Goal: Task Accomplishment & Management: Use online tool/utility

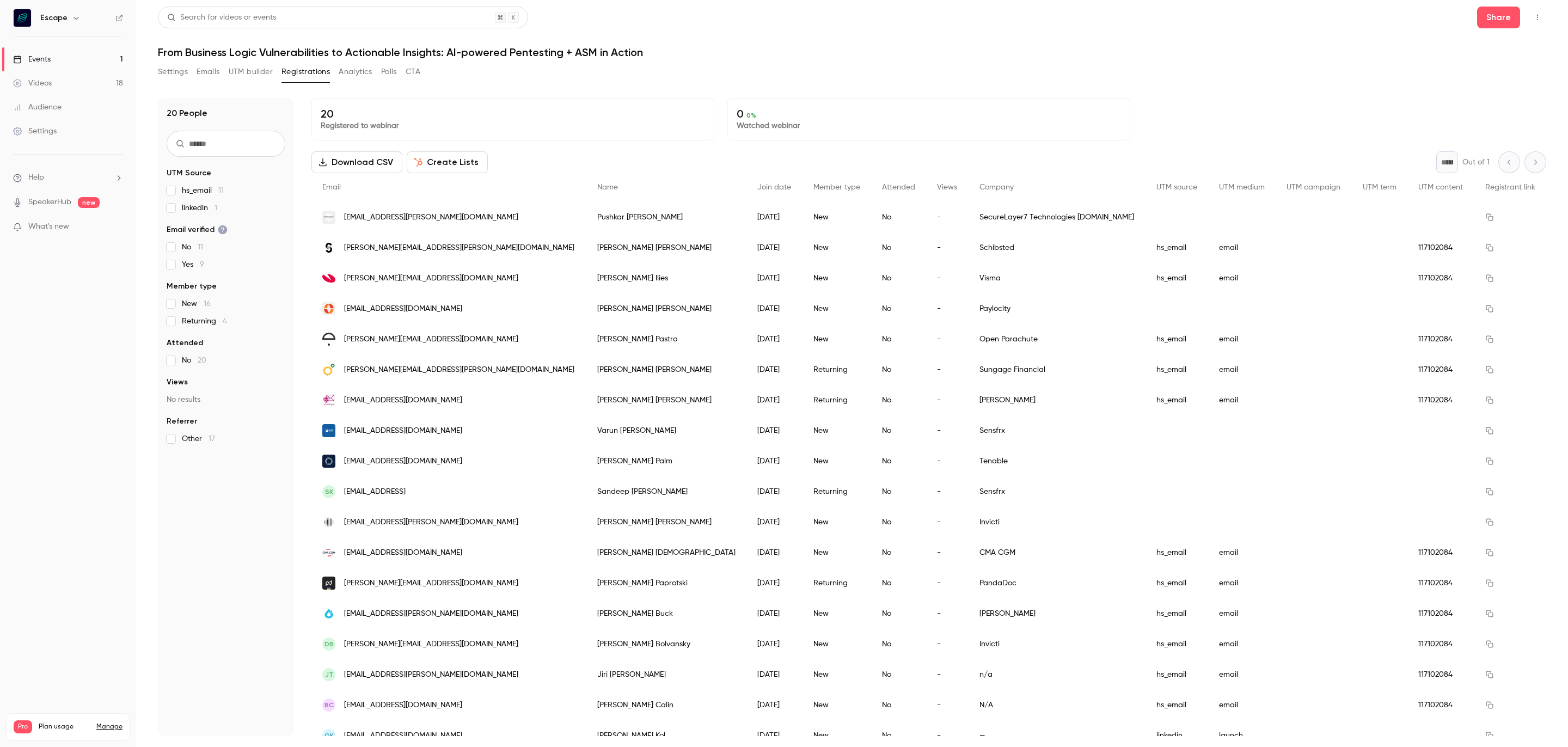
click at [247, 69] on button "UTM builder" at bounding box center [250, 71] width 44 height 17
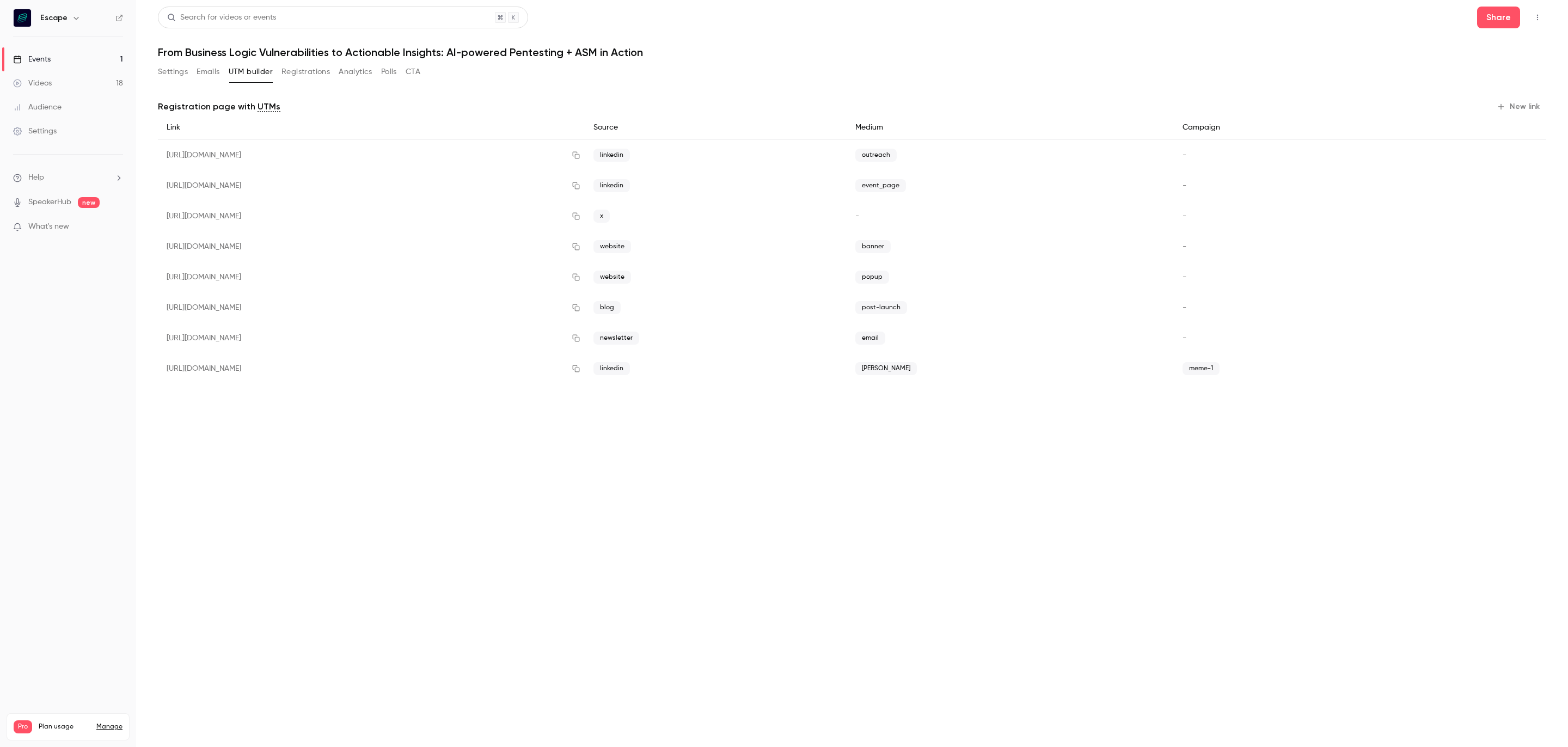
click at [1524, 110] on button "New link" at bounding box center [1519, 107] width 54 height 17
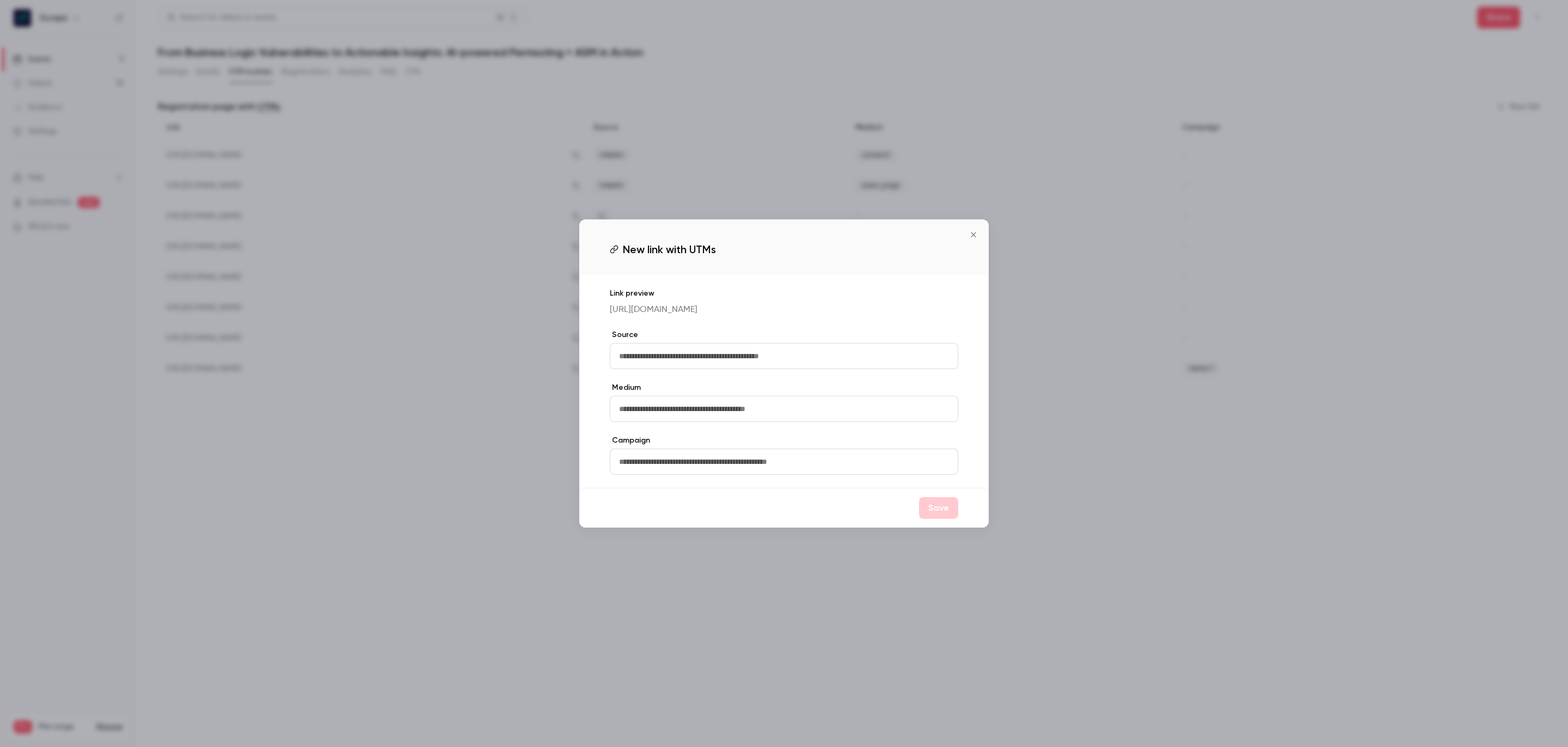
click at [925, 341] on label "Source" at bounding box center [784, 334] width 348 height 10
click at [925, 366] on input "text" at bounding box center [784, 355] width 348 height 26
type input "*****"
click at [936, 514] on button "Save" at bounding box center [938, 507] width 39 height 22
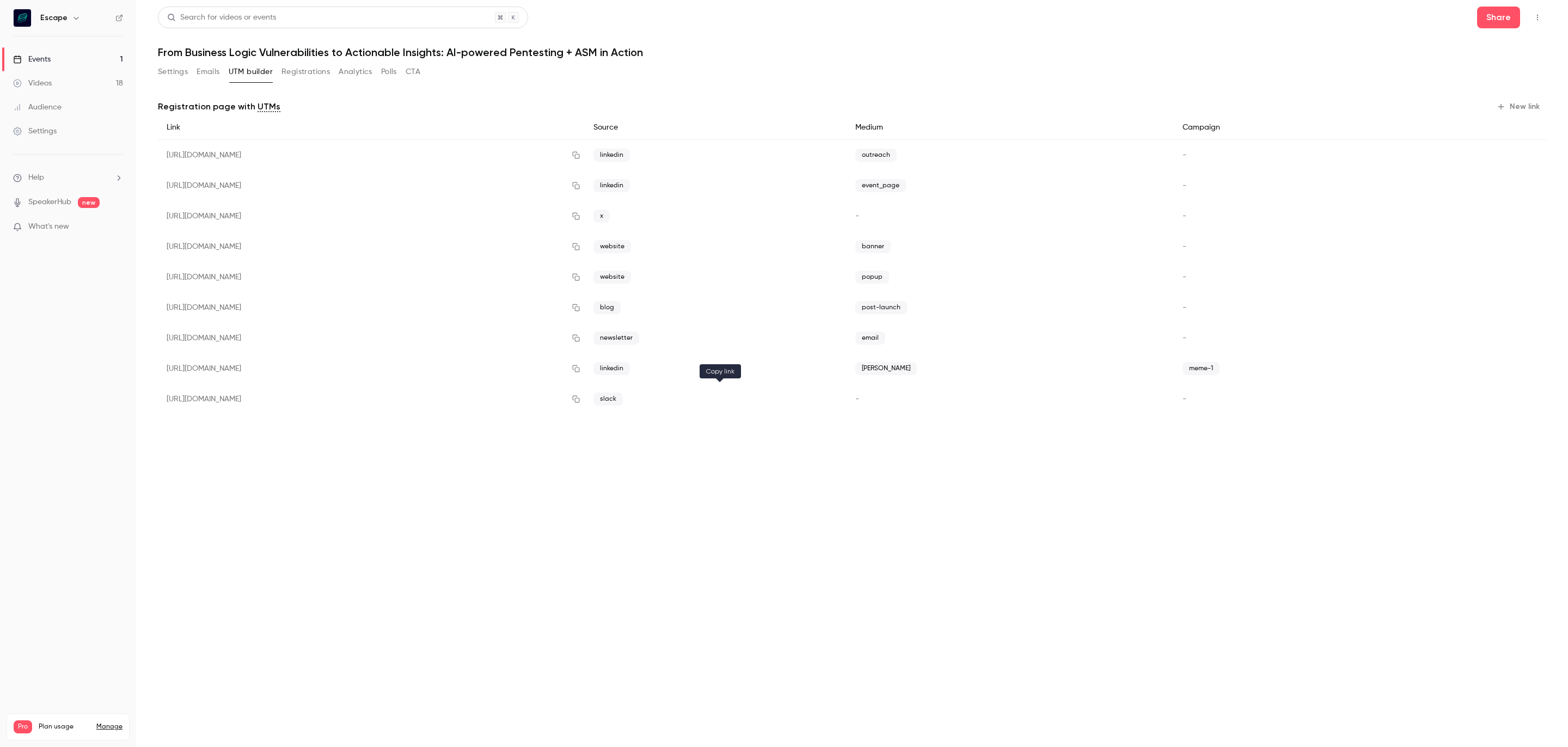
click at [579, 402] on icon "button" at bounding box center [575, 399] width 7 height 7
click at [206, 69] on button "Emails" at bounding box center [208, 71] width 23 height 17
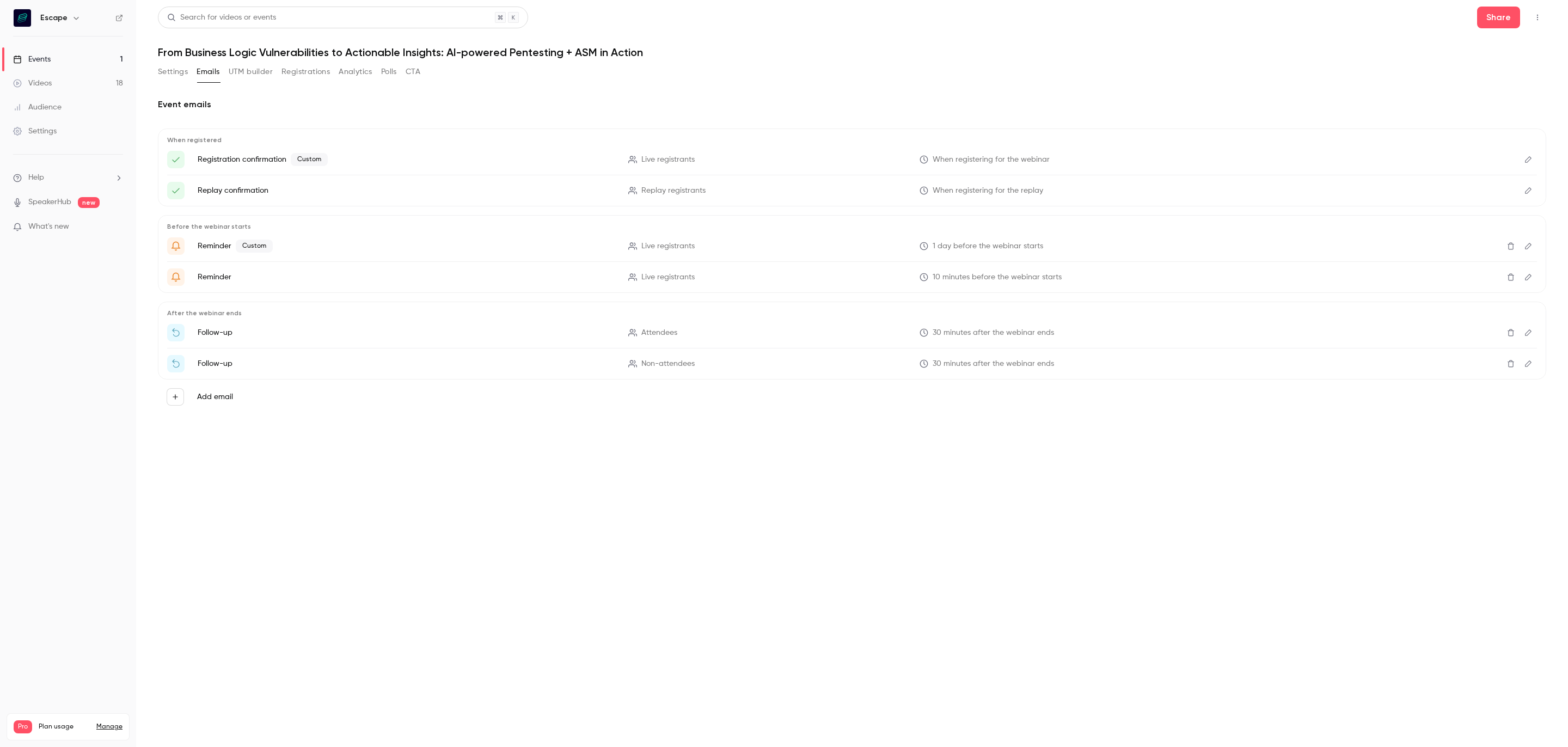
click at [170, 72] on button "Settings" at bounding box center [172, 71] width 29 height 17
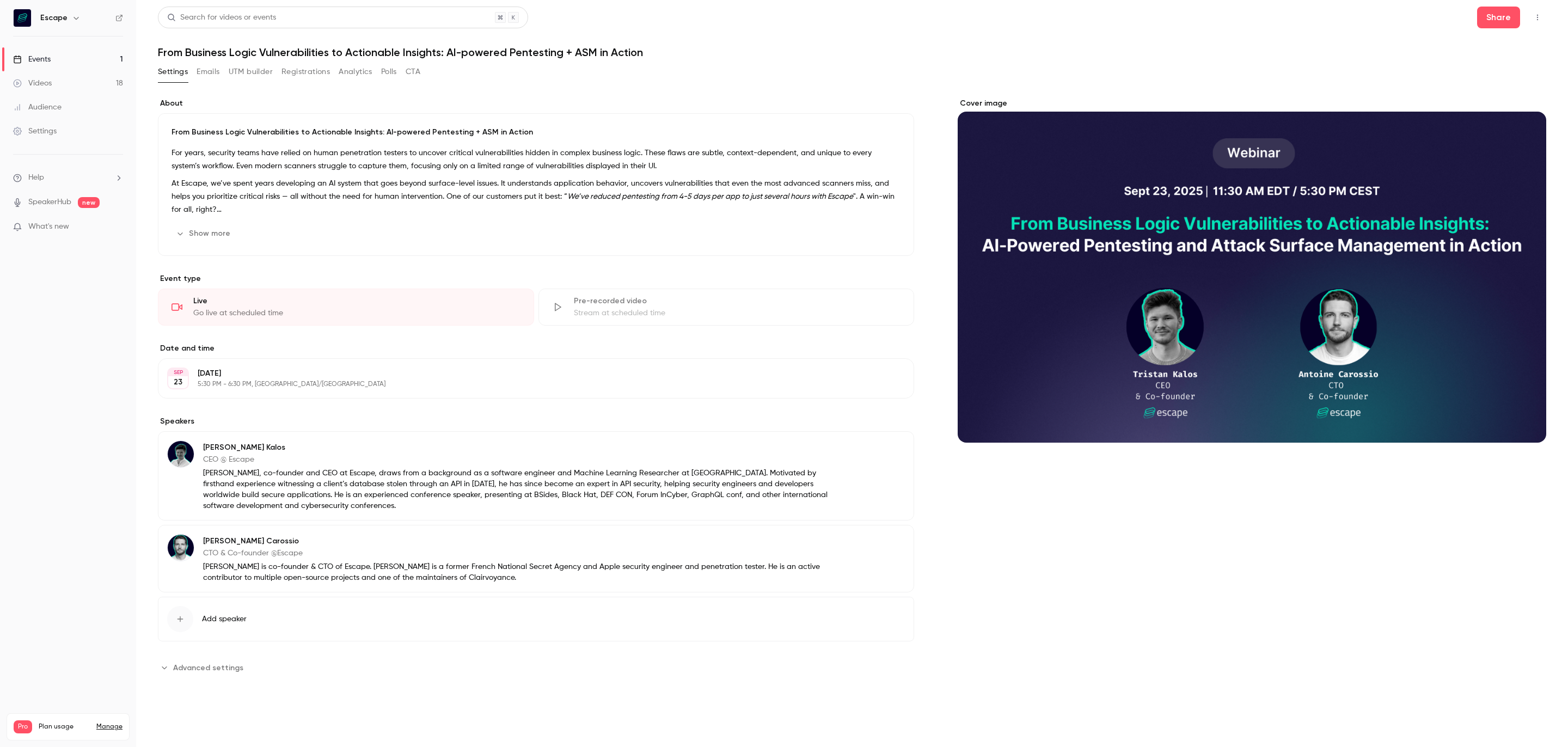
click at [315, 69] on button "Registrations" at bounding box center [305, 71] width 49 height 17
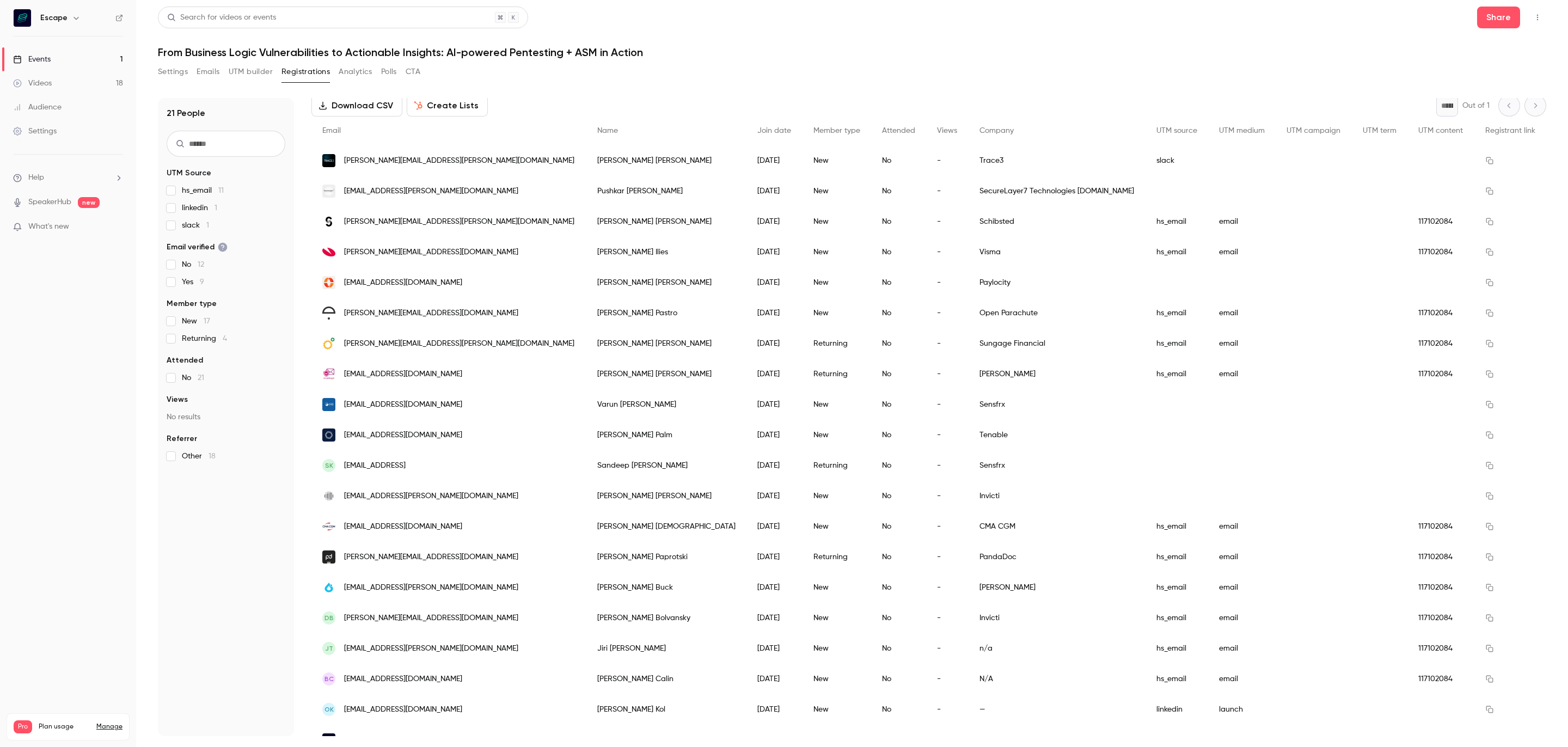
scroll to position [107, 0]
